Goal: Task Accomplishment & Management: Manage account settings

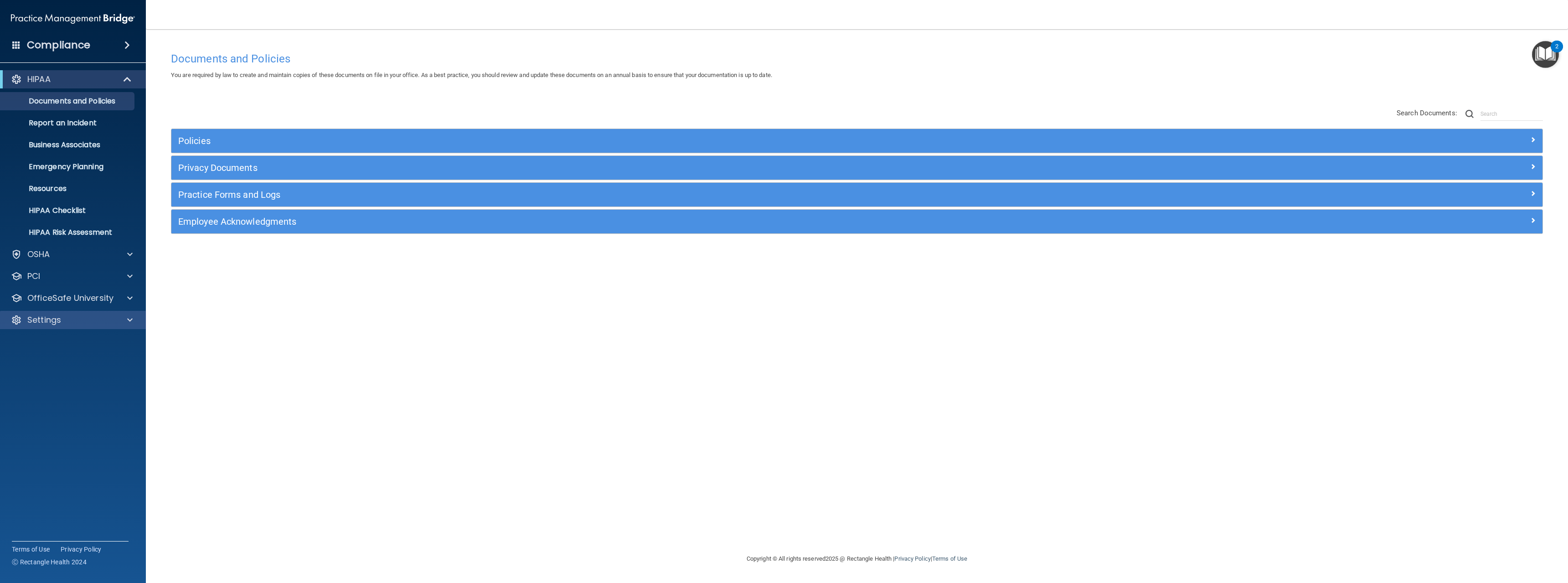
click at [92, 326] on div "Settings" at bounding box center [73, 320] width 146 height 18
click at [133, 318] on div at bounding box center [128, 320] width 23 height 11
click at [75, 344] on p "My Account" at bounding box center [68, 341] width 124 height 9
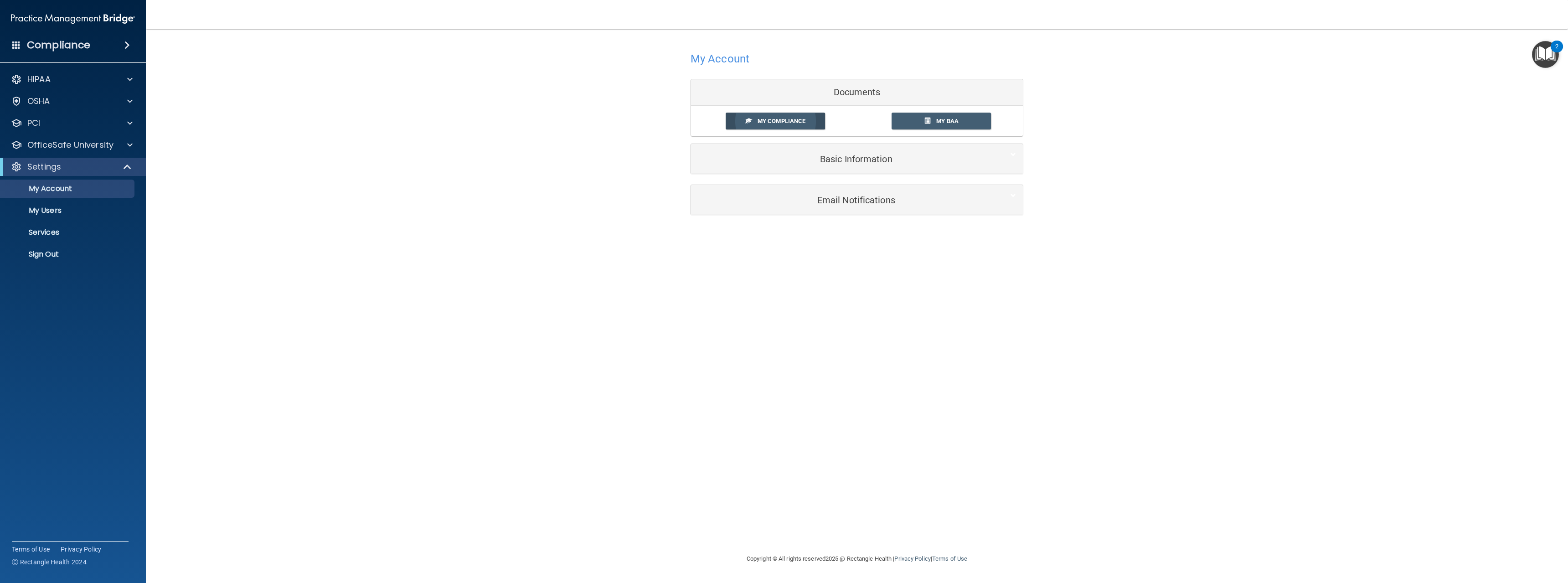
click at [803, 116] on link "My Compliance" at bounding box center [775, 121] width 100 height 17
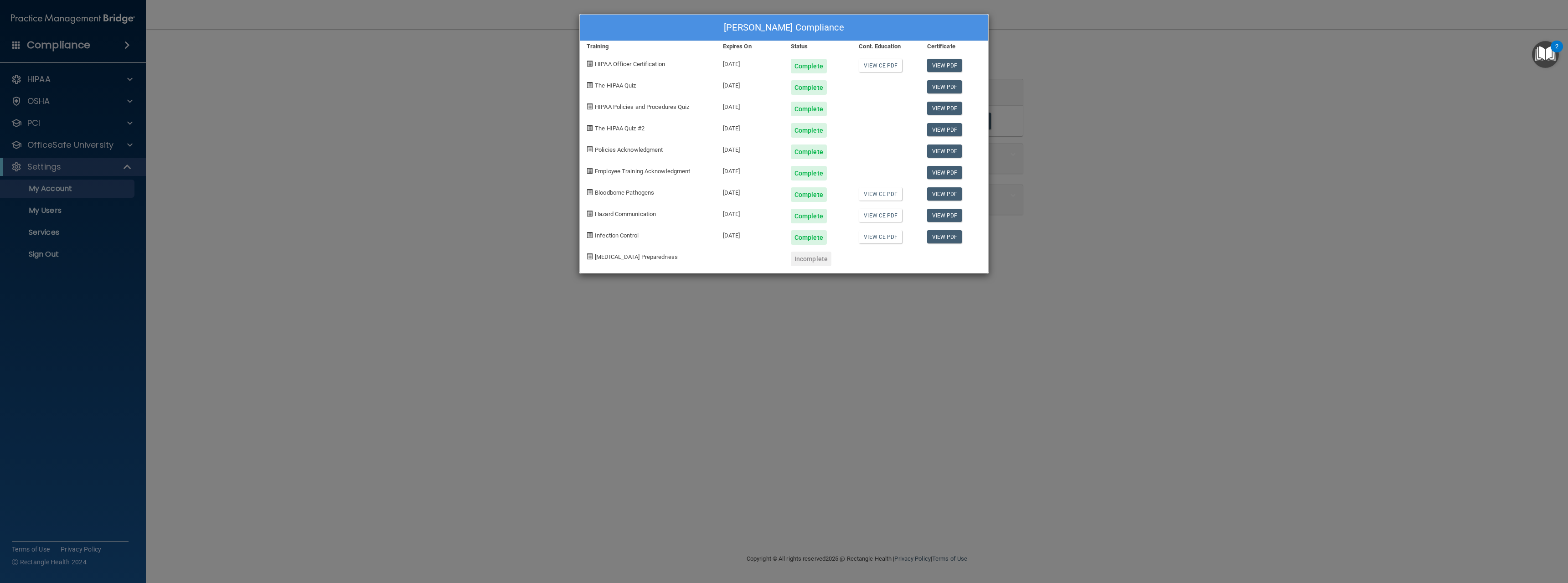
click at [382, 389] on div "[PERSON_NAME] Compliance Training Expires On Status Cont. Education Certificate…" at bounding box center [784, 292] width 1568 height 583
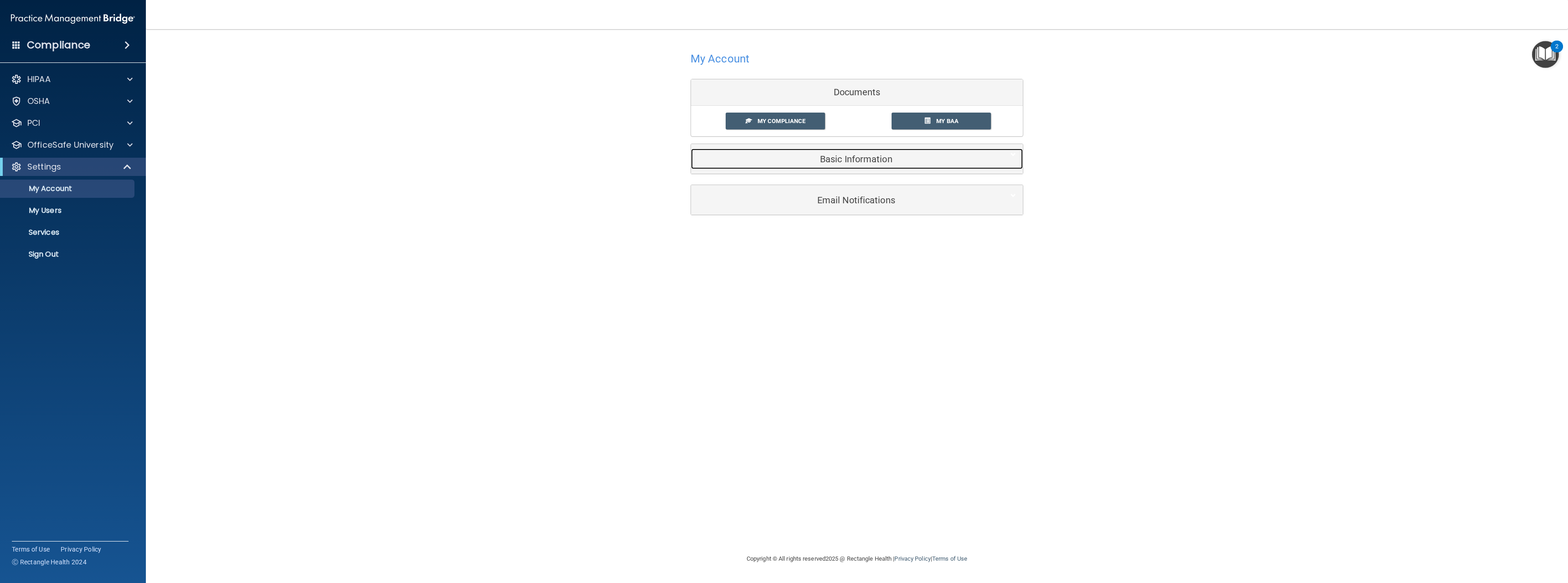
click at [826, 159] on h5 "Basic Information" at bounding box center [842, 159] width 290 height 10
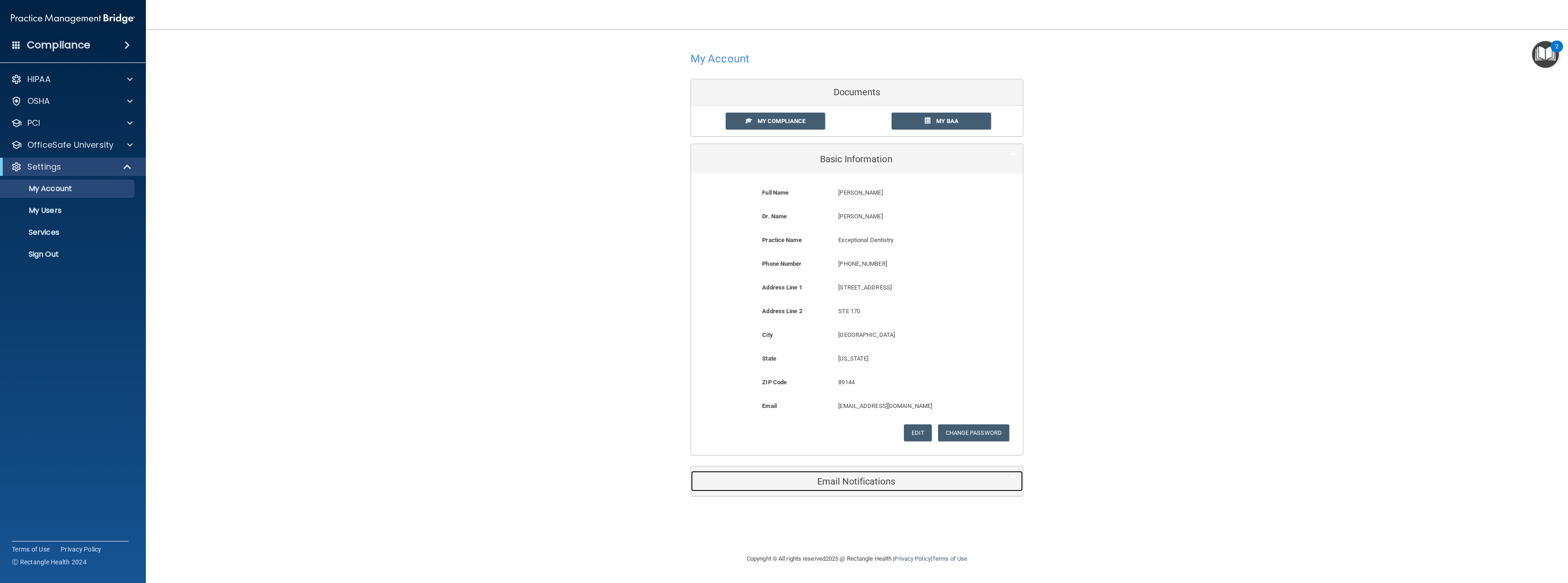
click at [851, 480] on h5 "Email Notifications" at bounding box center [842, 481] width 290 height 10
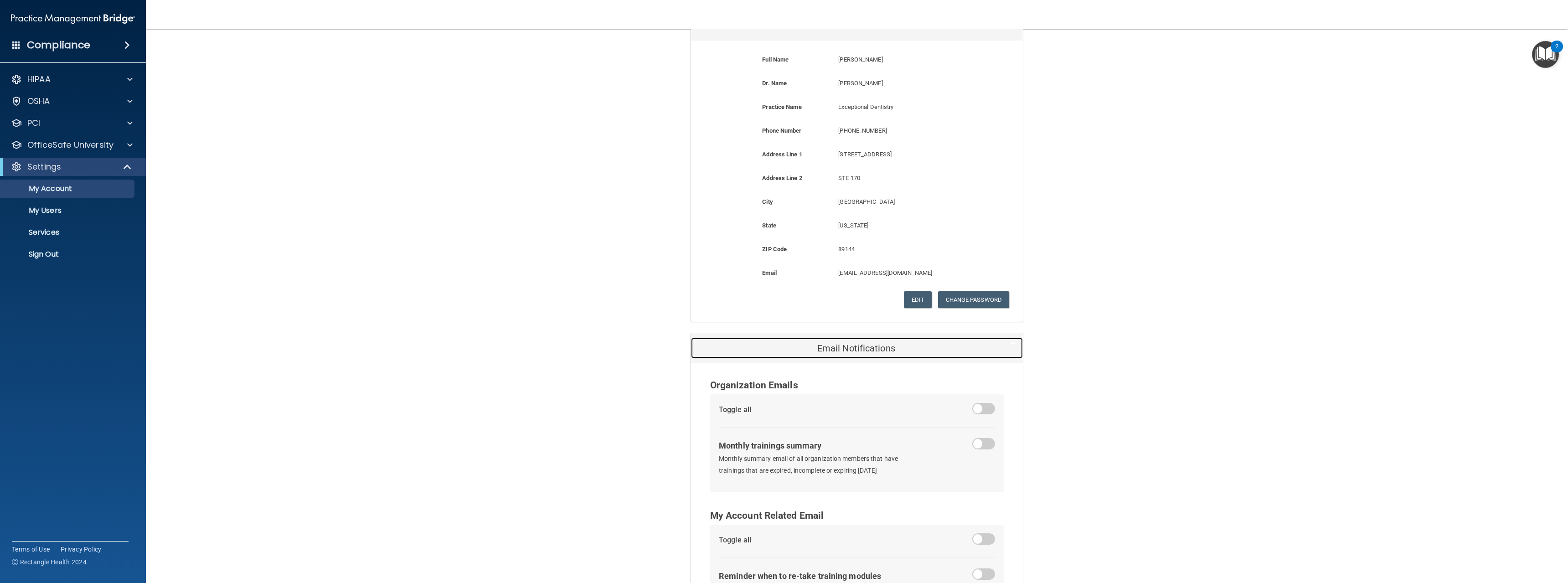
scroll to position [204, 0]
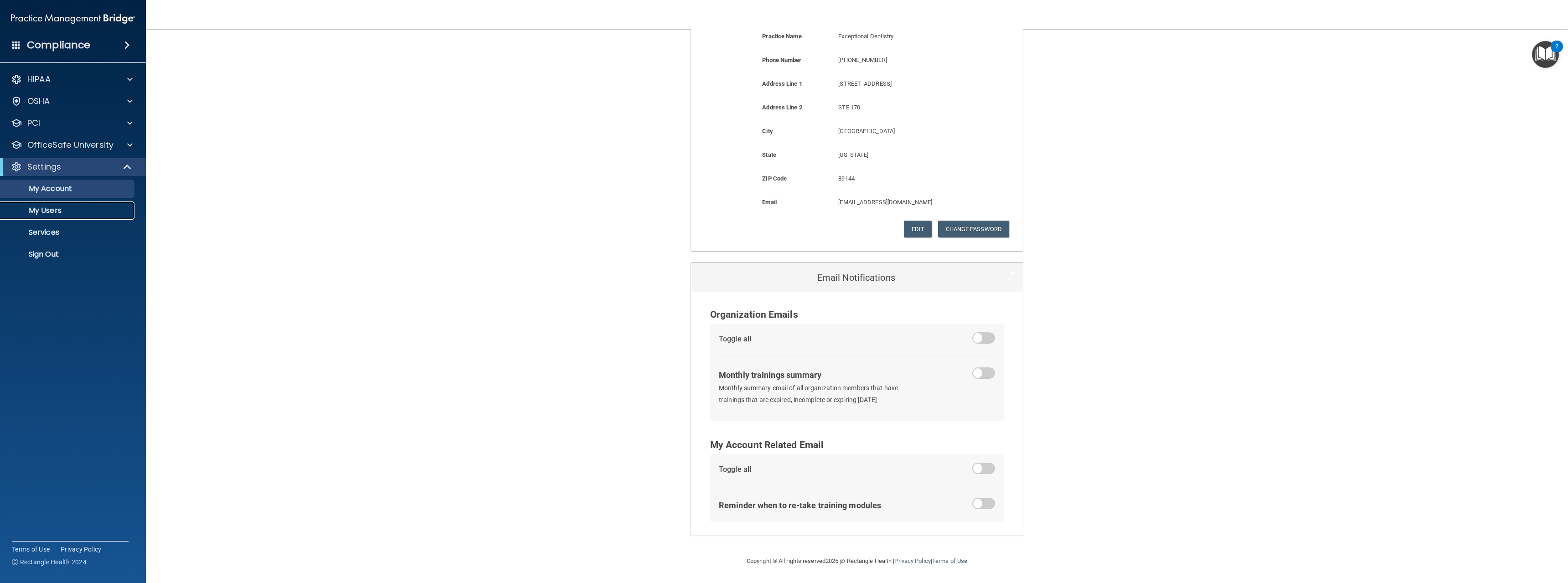
click at [37, 215] on p "My Users" at bounding box center [68, 210] width 124 height 9
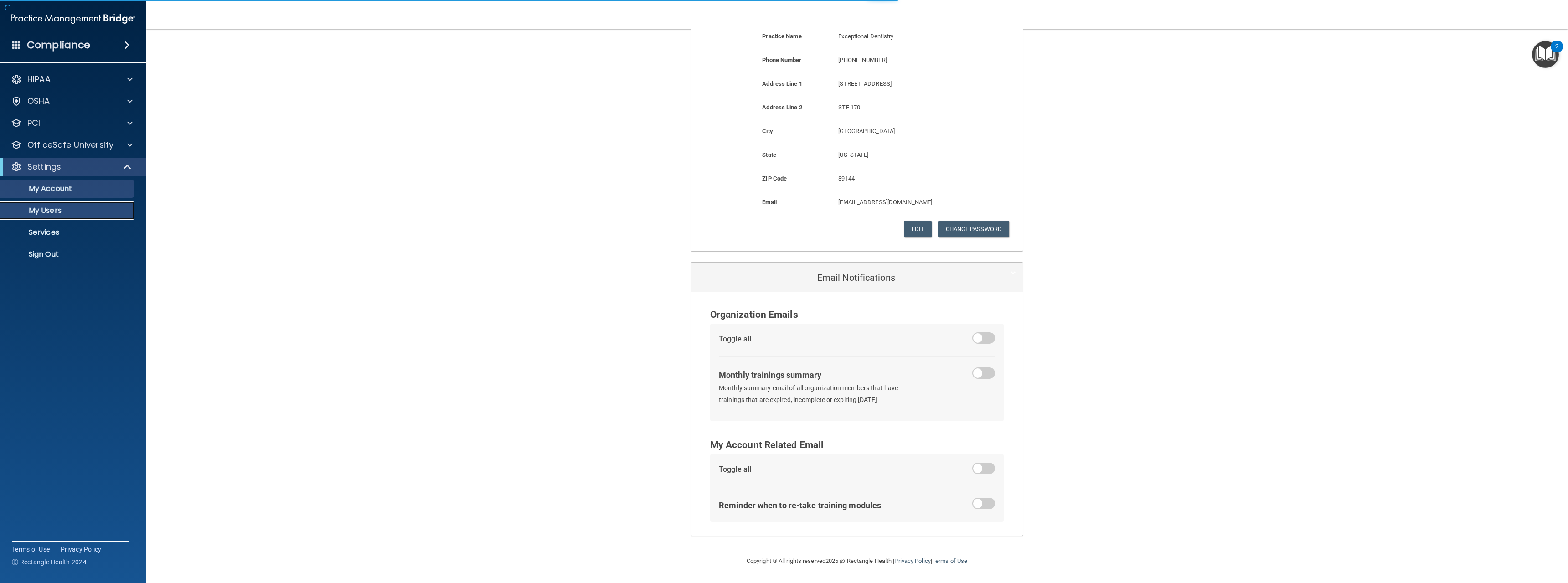
select select "20"
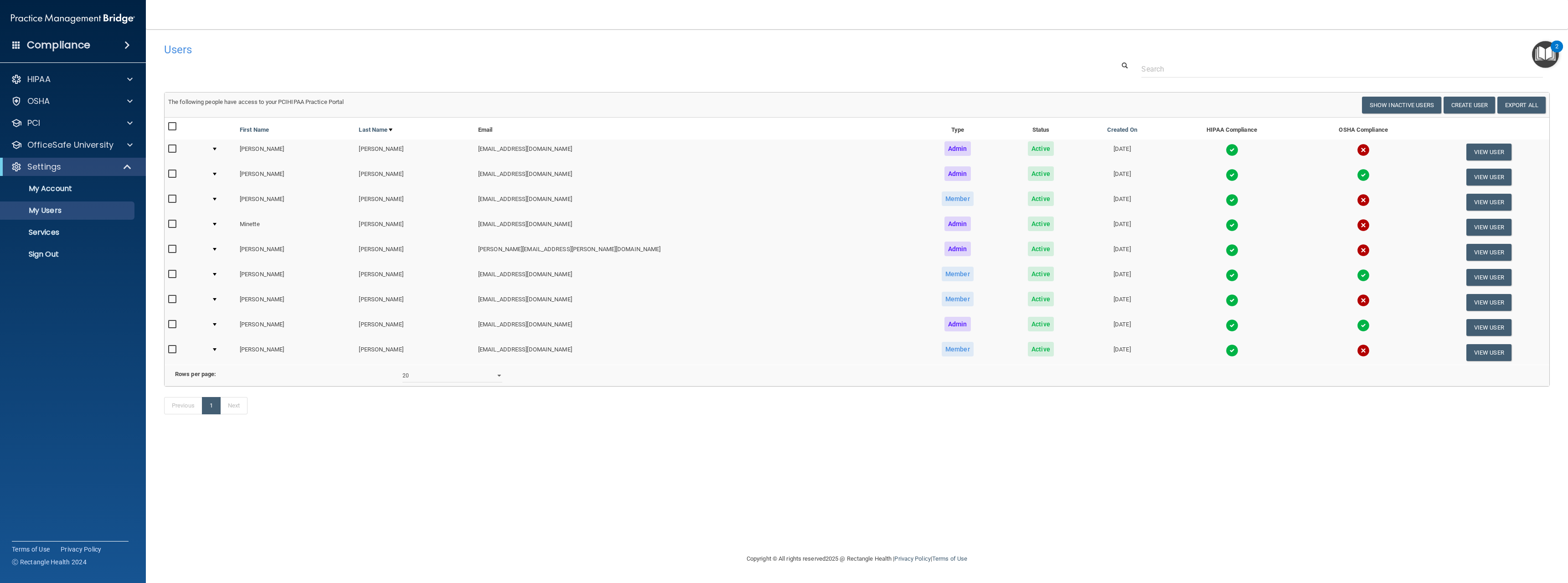
click at [444, 530] on div "Users Success! New user created. × Error! The user couldn't be created. × Succe…" at bounding box center [857, 291] width 1385 height 506
click at [55, 231] on p "Services" at bounding box center [68, 232] width 124 height 9
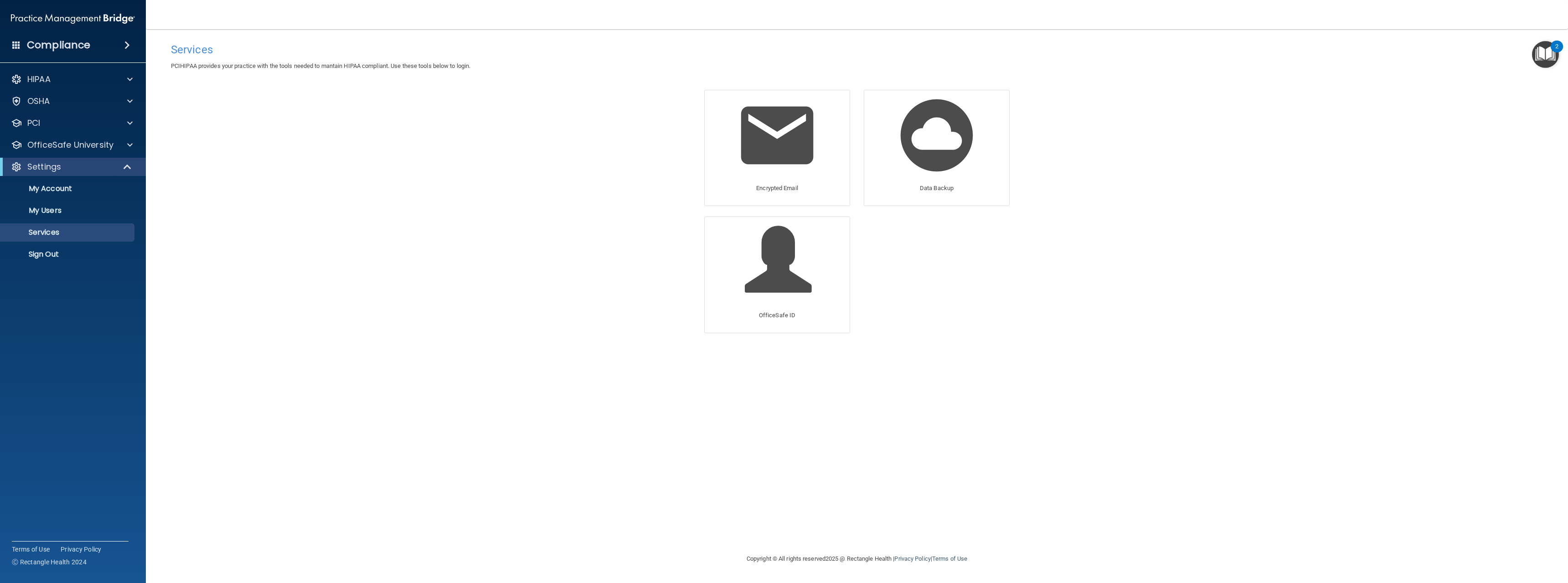
click at [393, 208] on div "Services PCIHIPAA provides your practice with the tools needed to mantain HIPAA…" at bounding box center [857, 291] width 1385 height 506
click at [765, 310] on p "OfficeSafe ID" at bounding box center [777, 315] width 37 height 11
click at [130, 46] on span at bounding box center [127, 45] width 5 height 11
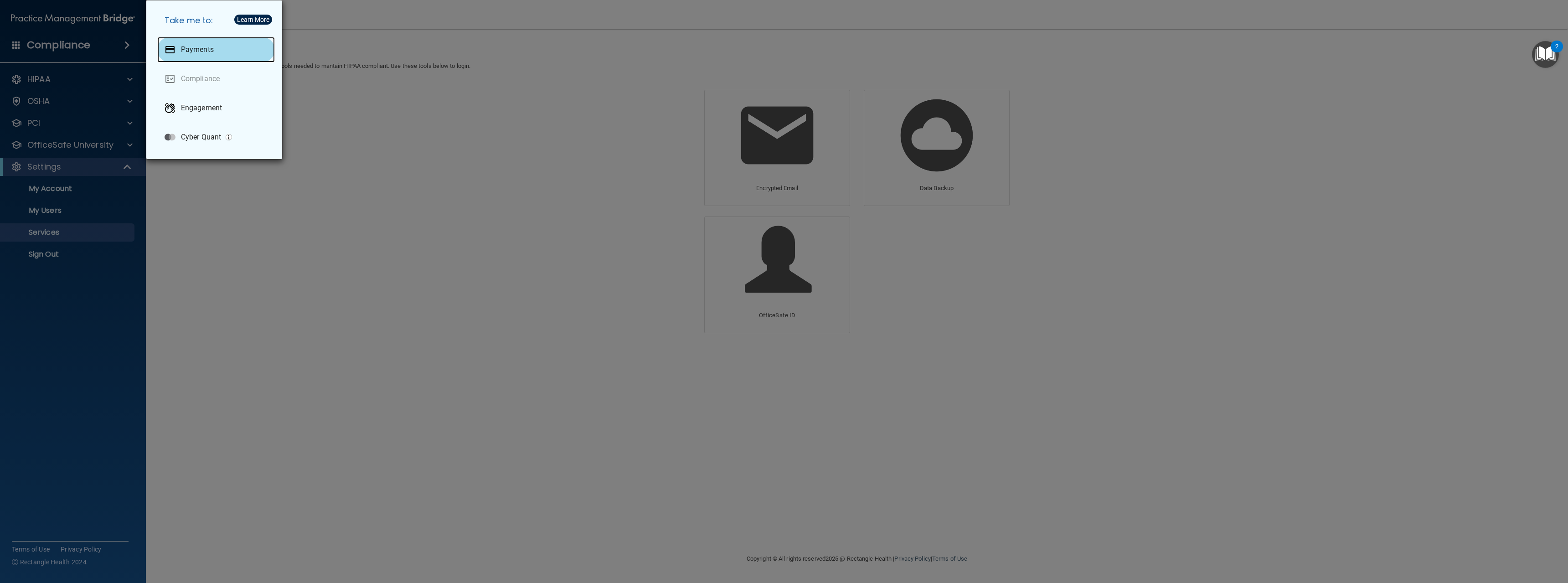
click at [192, 59] on div "Payments" at bounding box center [215, 50] width 117 height 26
click at [401, 79] on div "Take me to: Payments Compliance Engagement Cyber Quant" at bounding box center [784, 292] width 1568 height 583
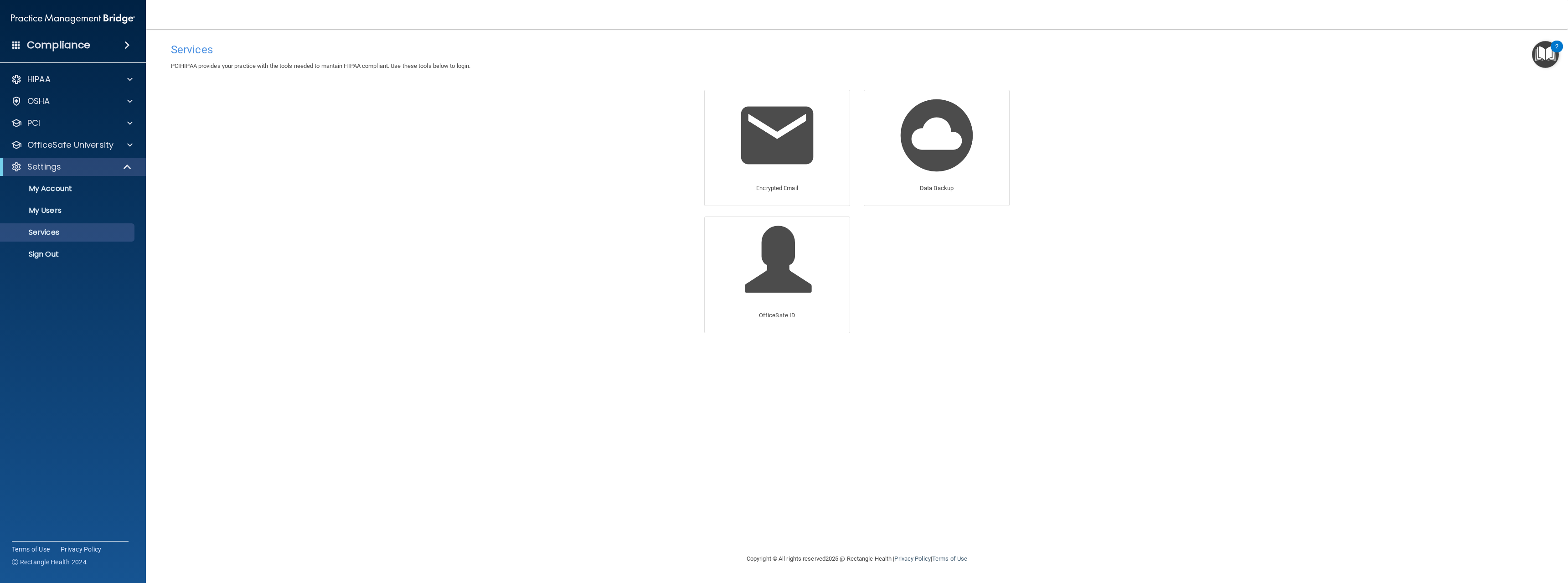
click at [124, 48] on span at bounding box center [127, 45] width 5 height 11
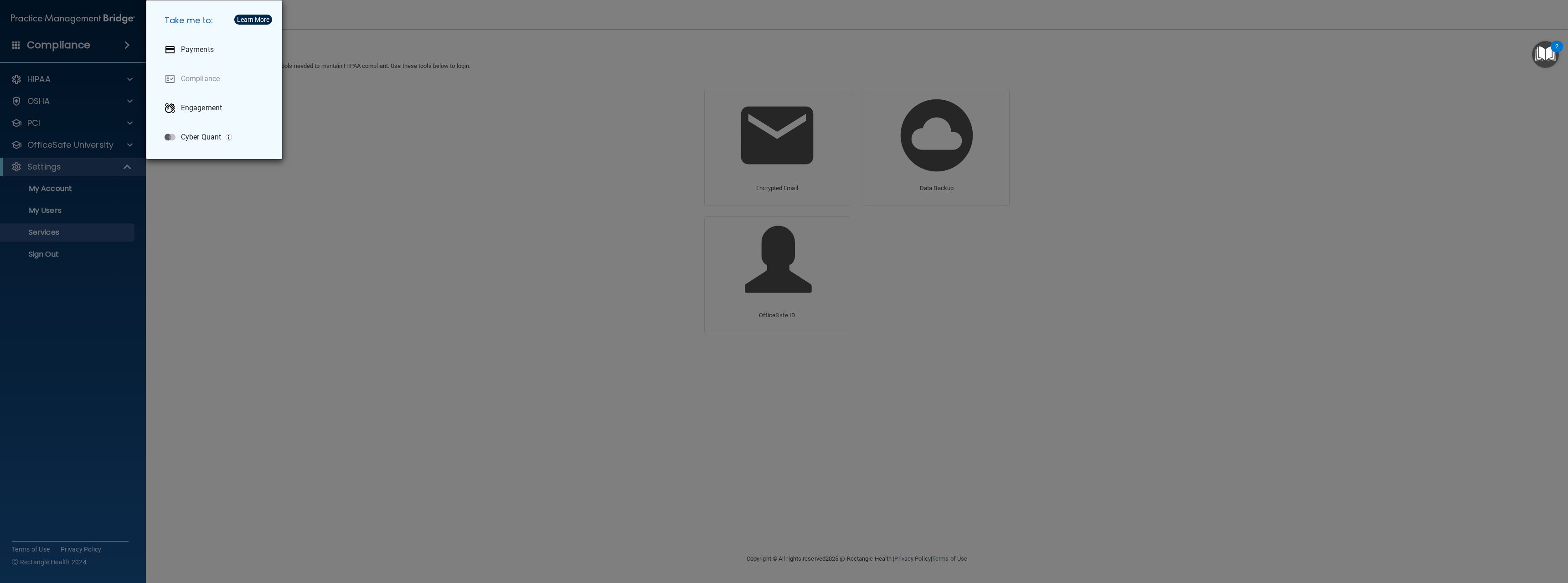
click at [102, 32] on div "Take me to: Payments Compliance Engagement Cyber Quant" at bounding box center [784, 292] width 1568 height 583
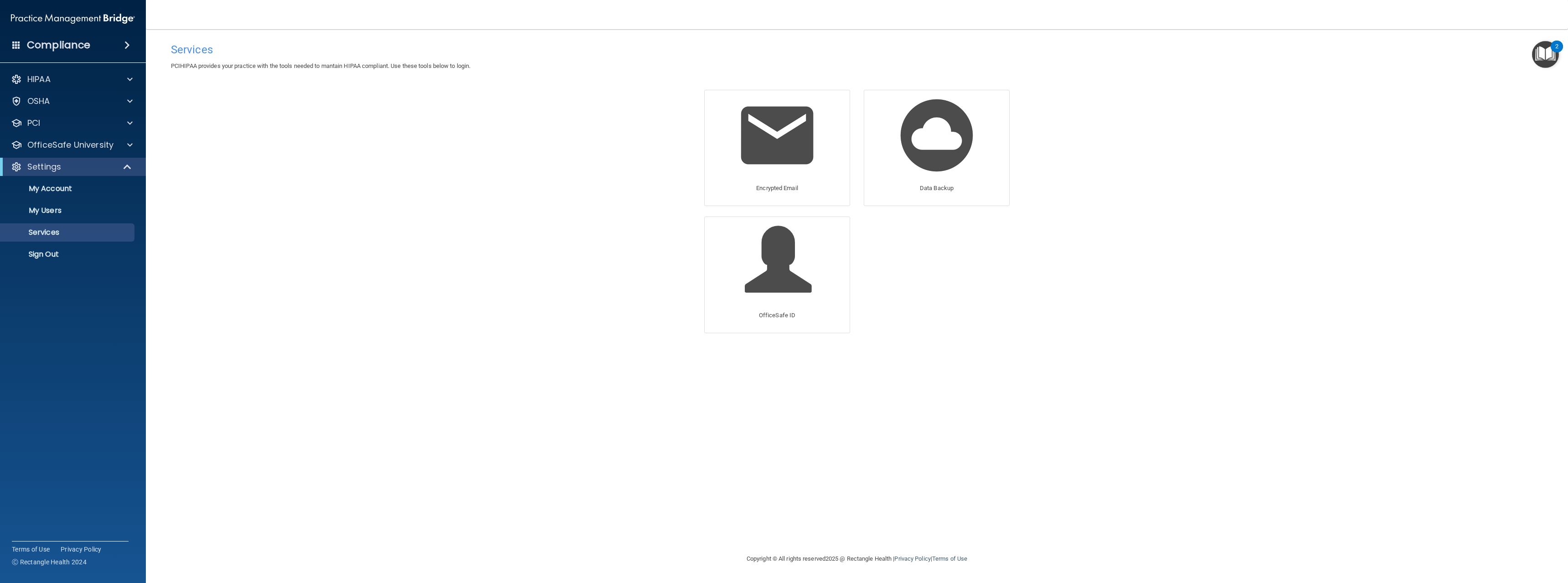
click at [49, 431] on accordion "HIPAA Documents and Policies Report an Incident Business Associates Emergency P…" at bounding box center [73, 265] width 146 height 398
click at [86, 41] on h4 "Compliance" at bounding box center [58, 45] width 63 height 13
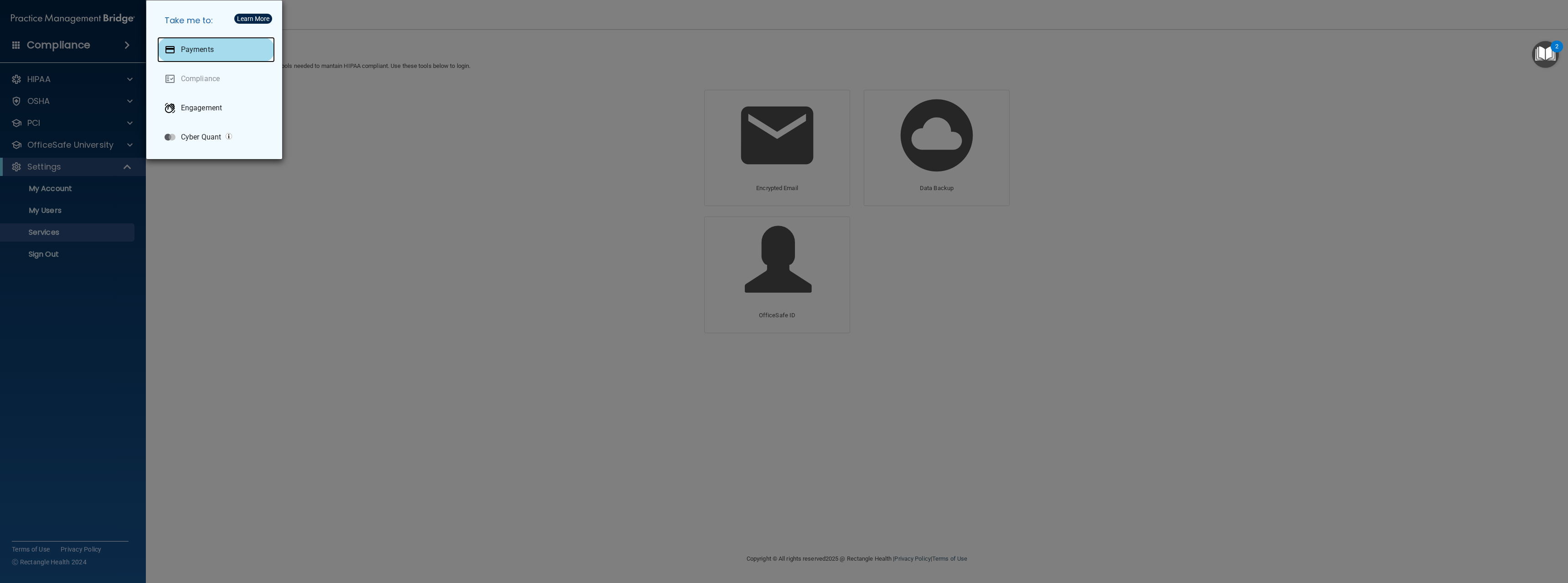
click at [175, 52] on div at bounding box center [170, 50] width 11 height 11
click at [385, 152] on div "Take me to: Payments Compliance Engagement Cyber Quant" at bounding box center [784, 292] width 1568 height 583
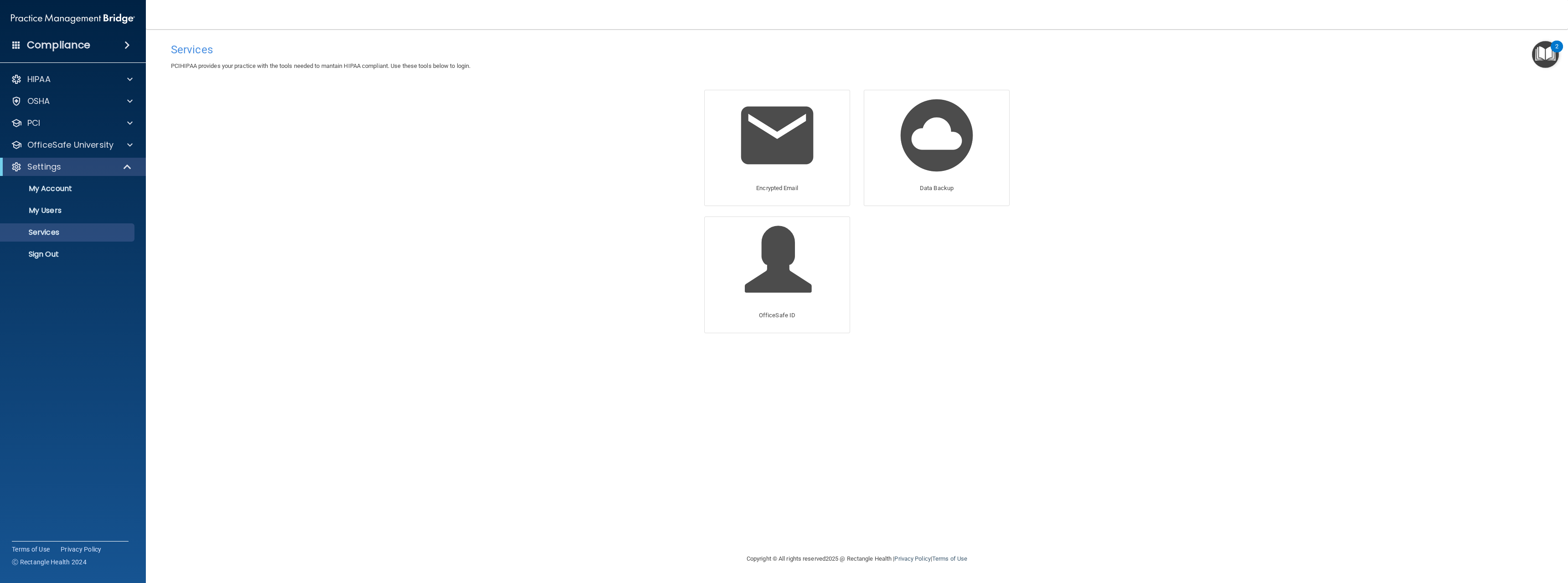
click at [124, 43] on span at bounding box center [127, 45] width 5 height 11
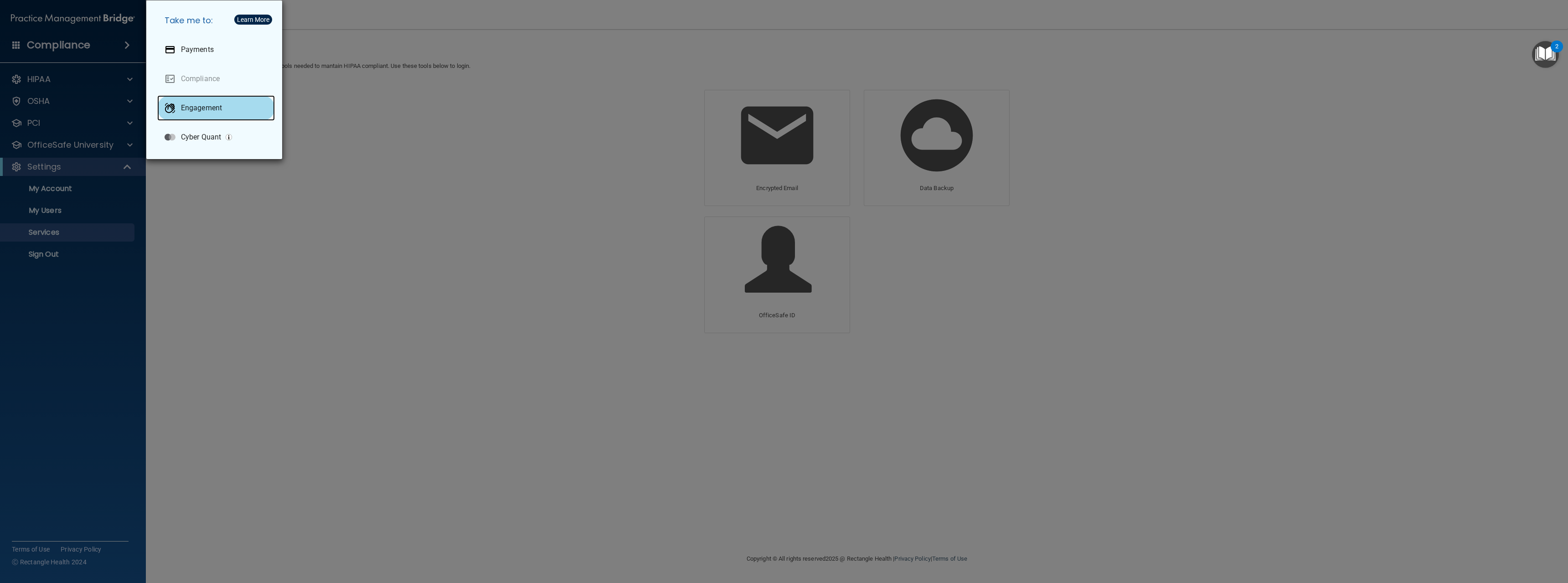
click at [228, 113] on div "Engagement" at bounding box center [215, 108] width 117 height 26
click at [535, 82] on div "Take me to: Payments Compliance Engagement Cyber Quant" at bounding box center [784, 292] width 1568 height 583
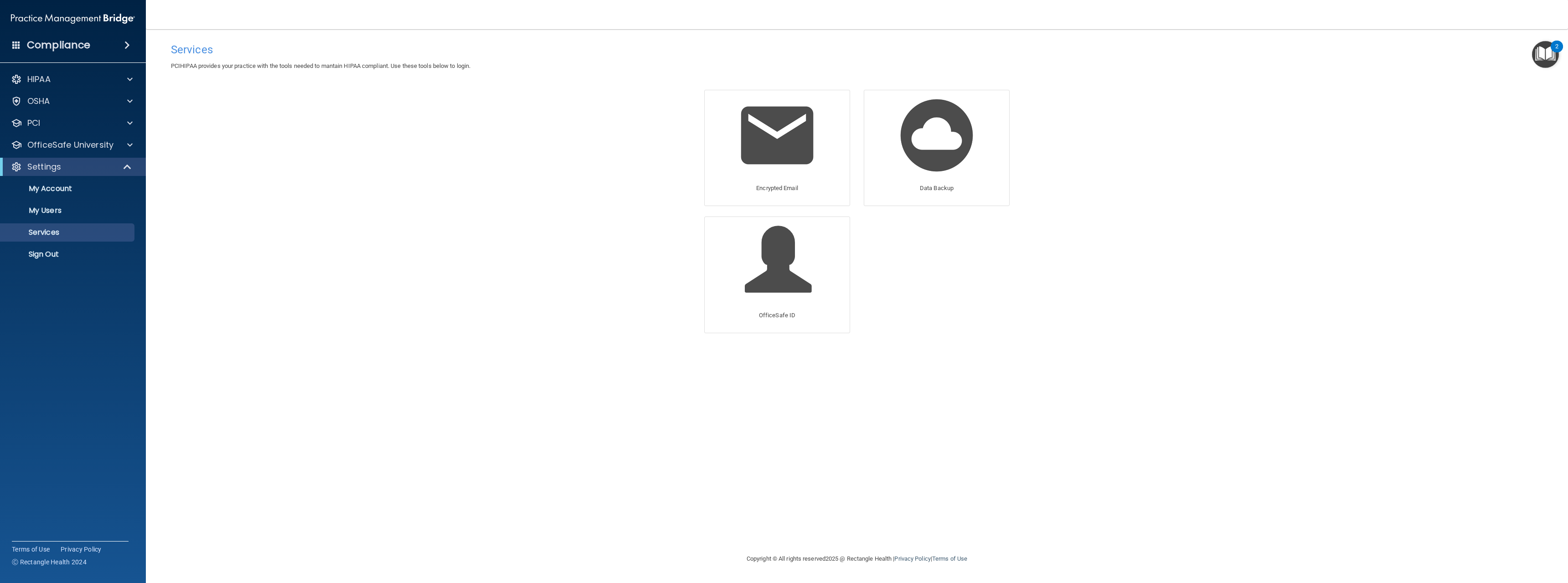
click at [43, 299] on accordion "HIPAA Documents and Policies Report an Incident Business Associates Emergency P…" at bounding box center [73, 265] width 146 height 398
click at [44, 184] on p "My Account" at bounding box center [68, 189] width 124 height 9
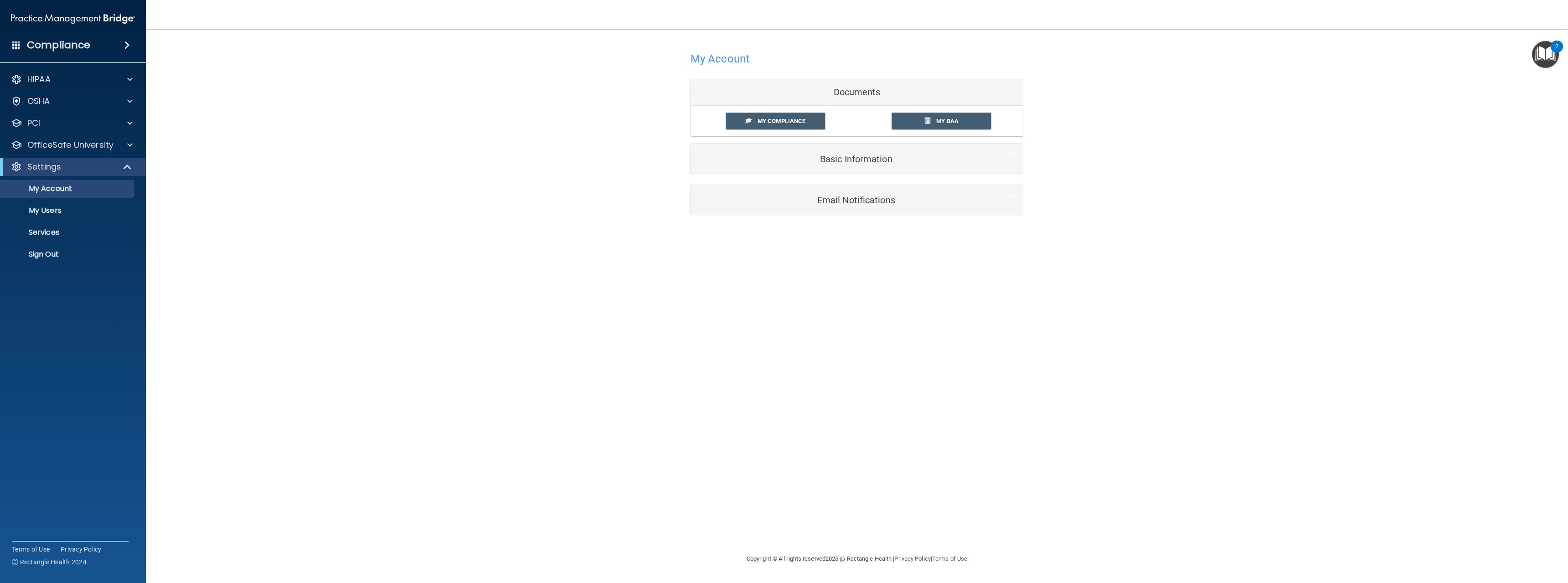
click at [85, 43] on h4 "Compliance" at bounding box center [58, 45] width 63 height 13
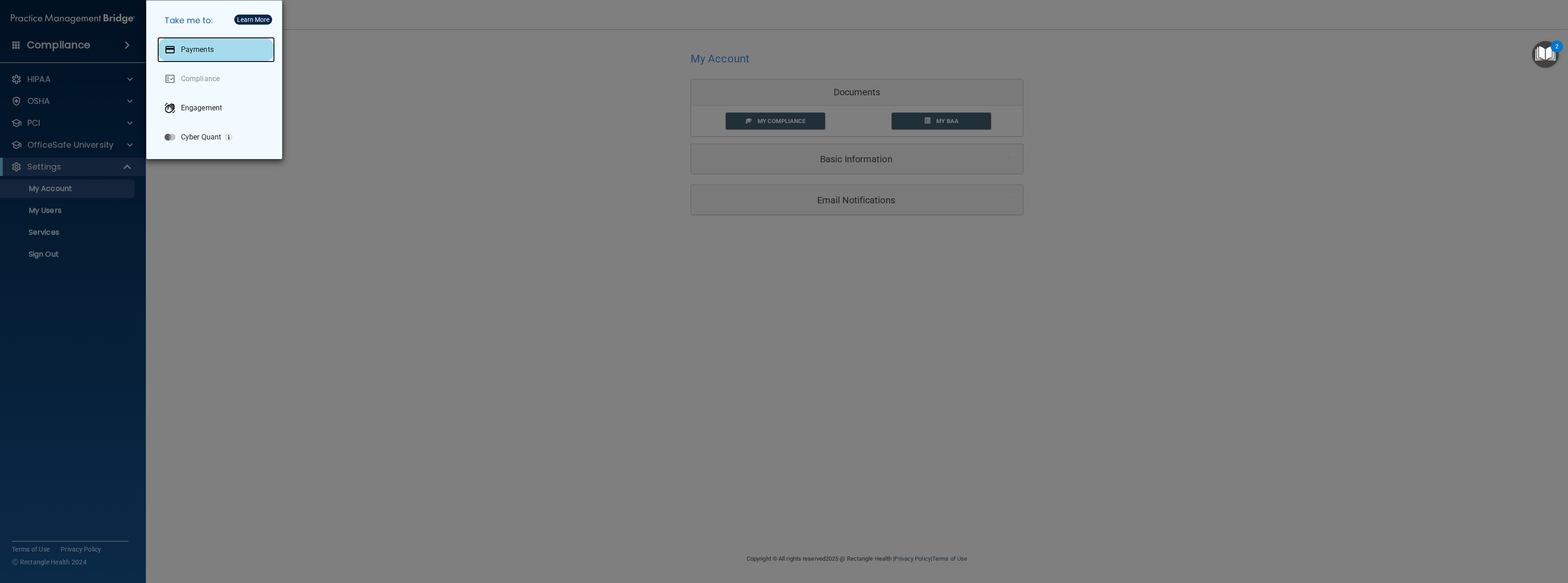
click at [204, 44] on div "Payments" at bounding box center [215, 50] width 117 height 26
